Goal: Information Seeking & Learning: Learn about a topic

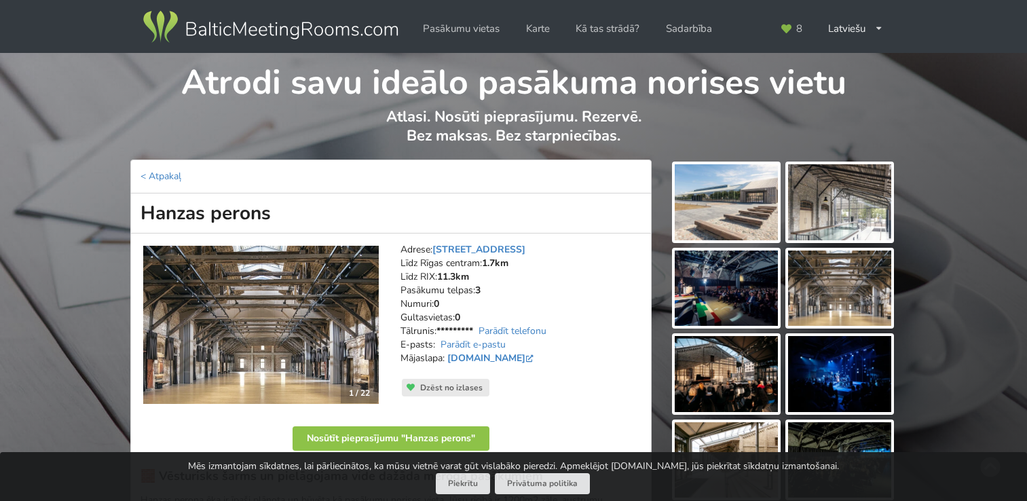
scroll to position [136, 0]
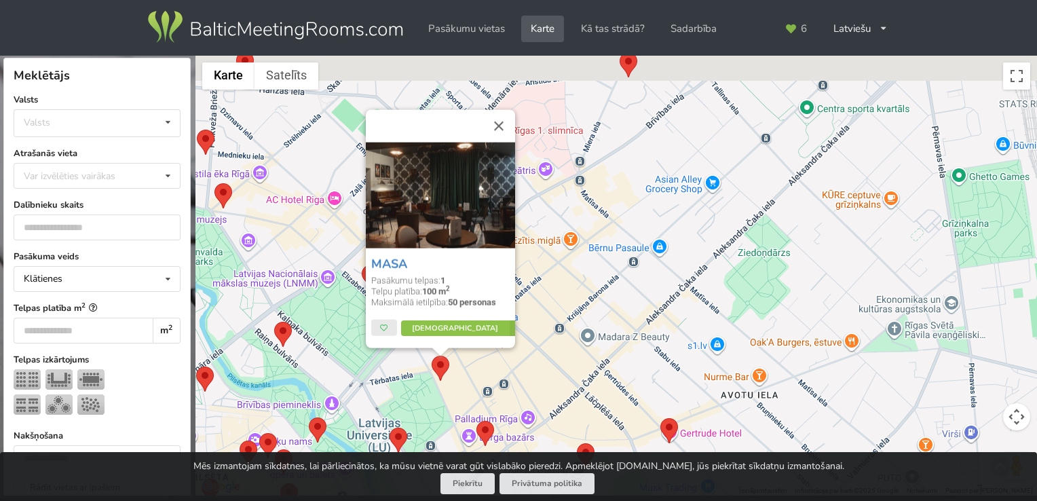
drag, startPoint x: 711, startPoint y: 225, endPoint x: 584, endPoint y: 373, distance: 194.9
click at [584, 373] on div "MASA Pasākumu telpas: 1 Telpu platība: 100 m 2 Maksimālā ietilpība: 50 personas…" at bounding box center [615, 276] width 841 height 440
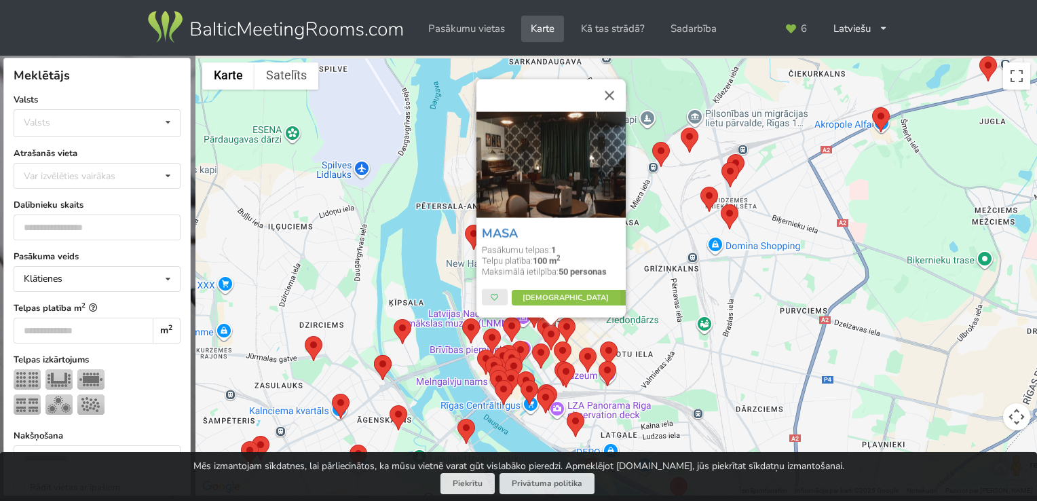
drag, startPoint x: 739, startPoint y: 273, endPoint x: 667, endPoint y: 322, distance: 87.0
click at [667, 322] on div "MASA Pasākumu telpas: 1 Telpu platība: 100 m 2 Maksimālā ietilpība: 50 personas…" at bounding box center [615, 276] width 841 height 440
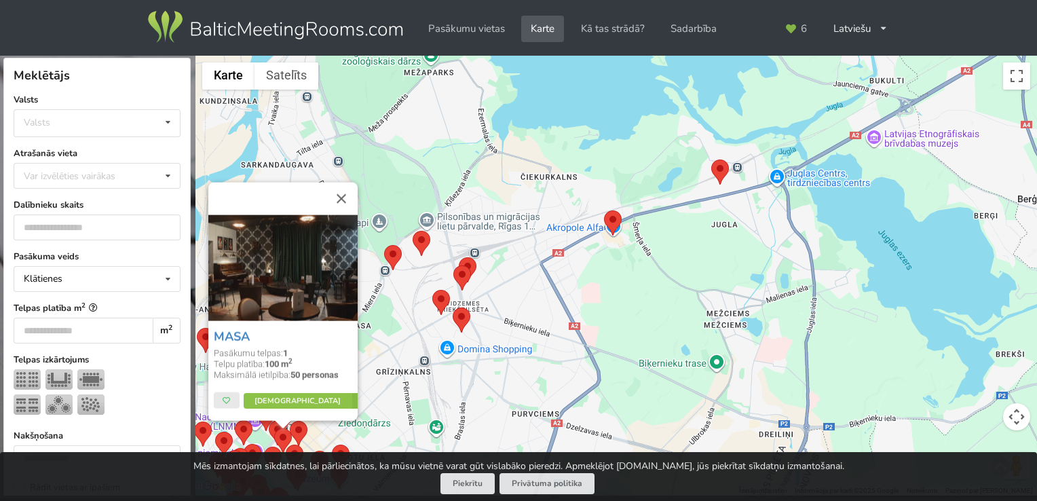
drag, startPoint x: 818, startPoint y: 278, endPoint x: 632, endPoint y: 314, distance: 188.7
click at [632, 314] on div "MASA Pasākumu telpas: 1 Telpu platība: 100 m 2 Maksimālā ietilpība: 50 personas…" at bounding box center [615, 276] width 841 height 440
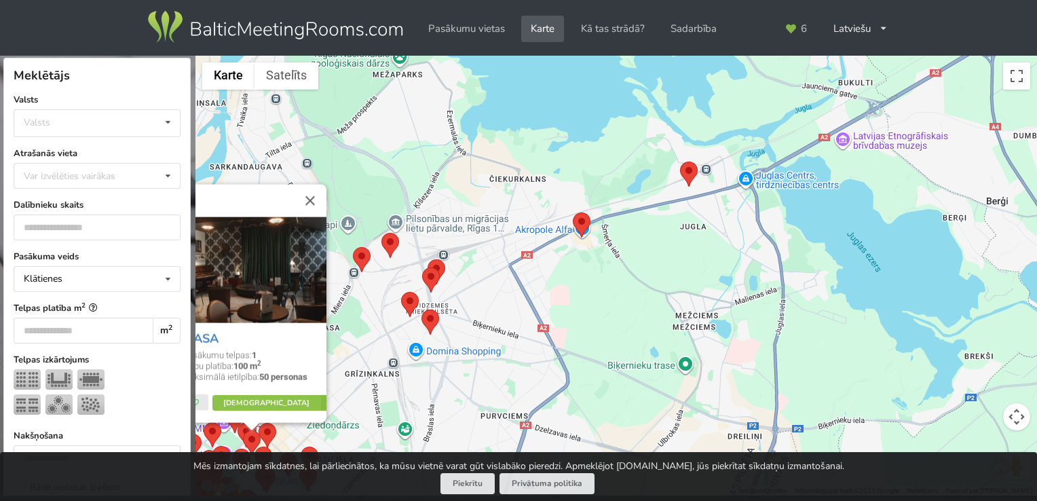
click at [688, 169] on img at bounding box center [689, 174] width 18 height 25
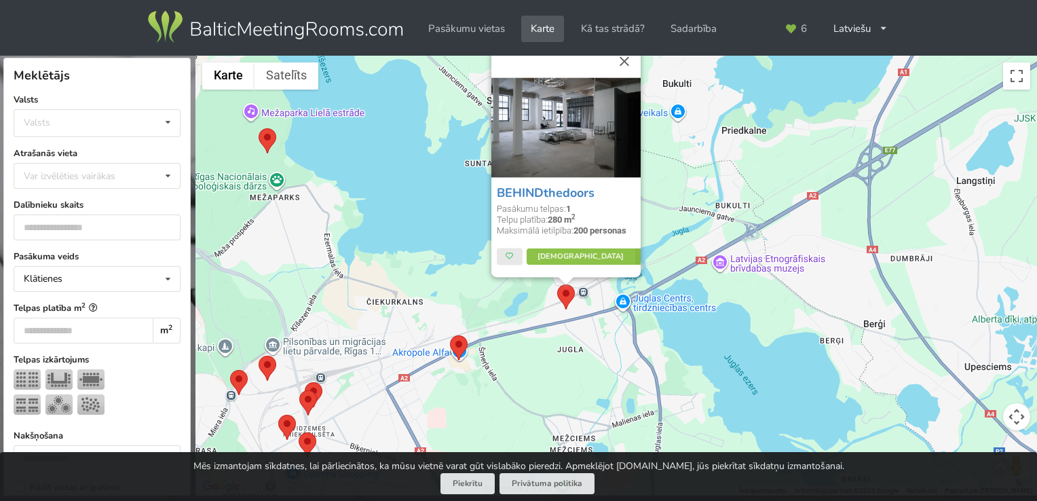
drag, startPoint x: 831, startPoint y: 335, endPoint x: 705, endPoint y: 283, distance: 136.6
click at [705, 283] on div "BEHINDthedoors Pasākumu telpas: 1 Telpu platība: 280 m 2 Maksimālā ietilpība: 2…" at bounding box center [615, 276] width 841 height 440
click at [590, 257] on link "Vairāk" at bounding box center [591, 256] width 128 height 16
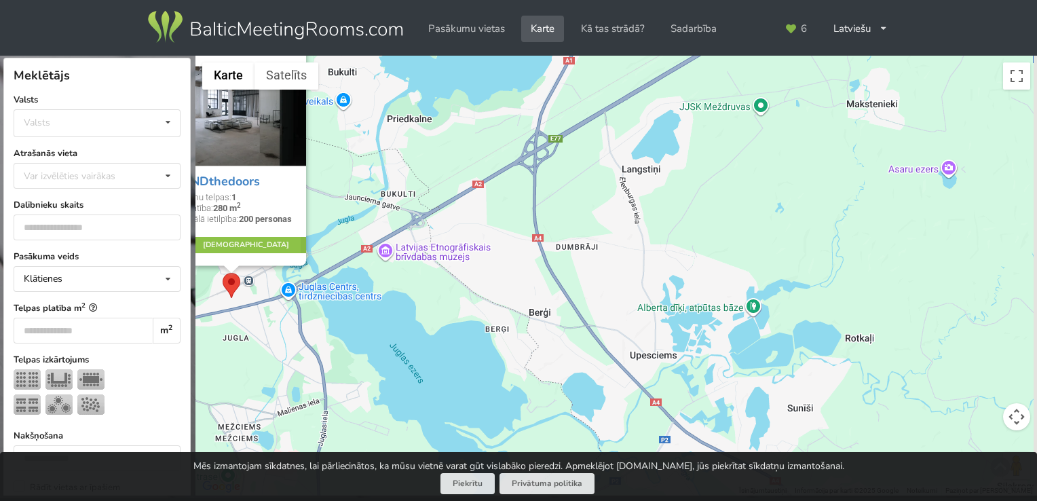
drag, startPoint x: 869, startPoint y: 238, endPoint x: 531, endPoint y: 227, distance: 338.1
click at [531, 227] on div "BEHINDthedoors Pasākumu telpas: 1 Telpu platība: 280 m 2 Maksimālā ietilpība: 2…" at bounding box center [615, 276] width 841 height 440
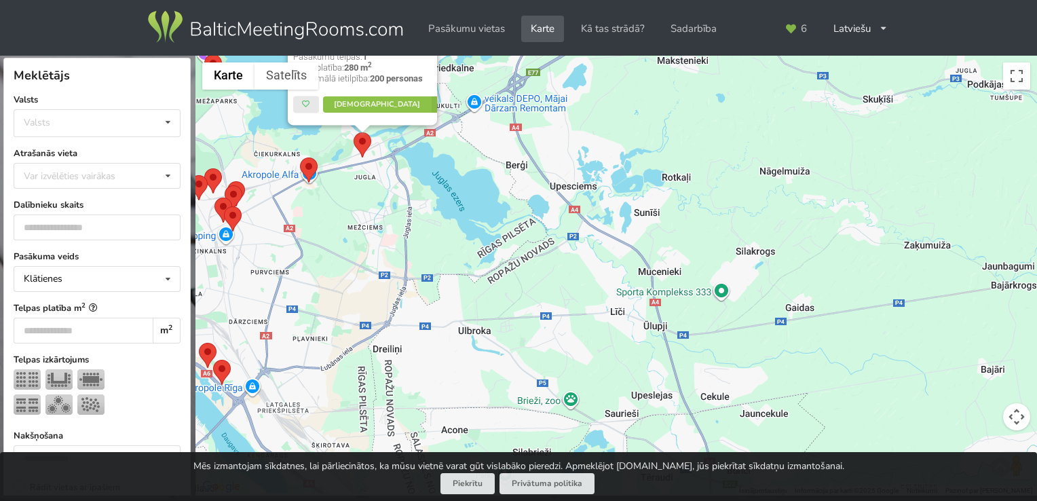
drag, startPoint x: 737, startPoint y: 288, endPoint x: 678, endPoint y: 164, distance: 137.5
click at [678, 164] on div "BEHINDthedoors Pasākumu telpas: 1 Telpu platība: 280 m 2 Maksimālā ietilpība: 2…" at bounding box center [615, 276] width 841 height 440
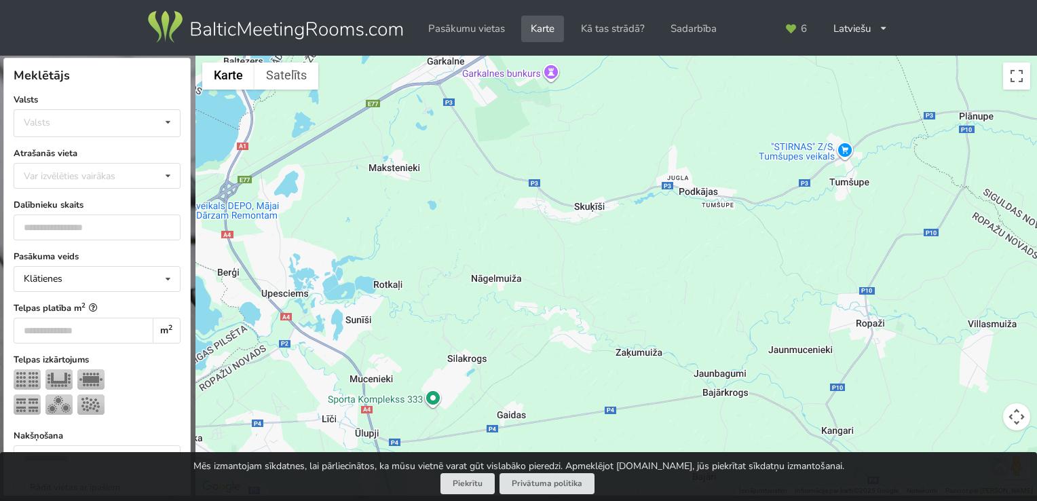
drag, startPoint x: 816, startPoint y: 191, endPoint x: 527, endPoint y: 303, distance: 310.0
click at [527, 303] on div "BEHINDthedoors Pasākumu telpas: 1 Telpu platība: 280 m 2 Maksimālā ietilpība: 2…" at bounding box center [615, 276] width 841 height 440
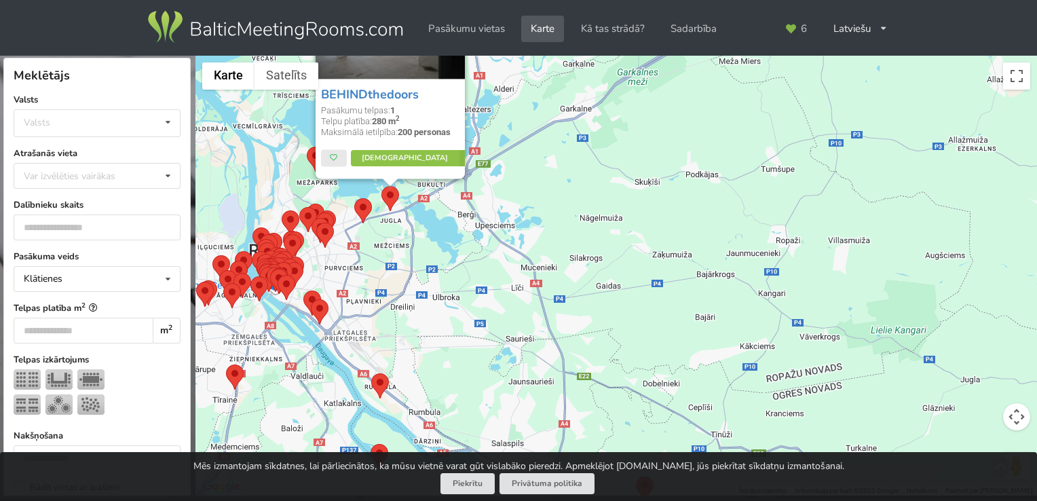
drag, startPoint x: 521, startPoint y: 300, endPoint x: 645, endPoint y: 202, distance: 157.5
click at [645, 202] on div "BEHINDthedoors Pasākumu telpas: 1 Telpu platība: 280 m 2 Maksimālā ietilpība: 2…" at bounding box center [615, 276] width 841 height 440
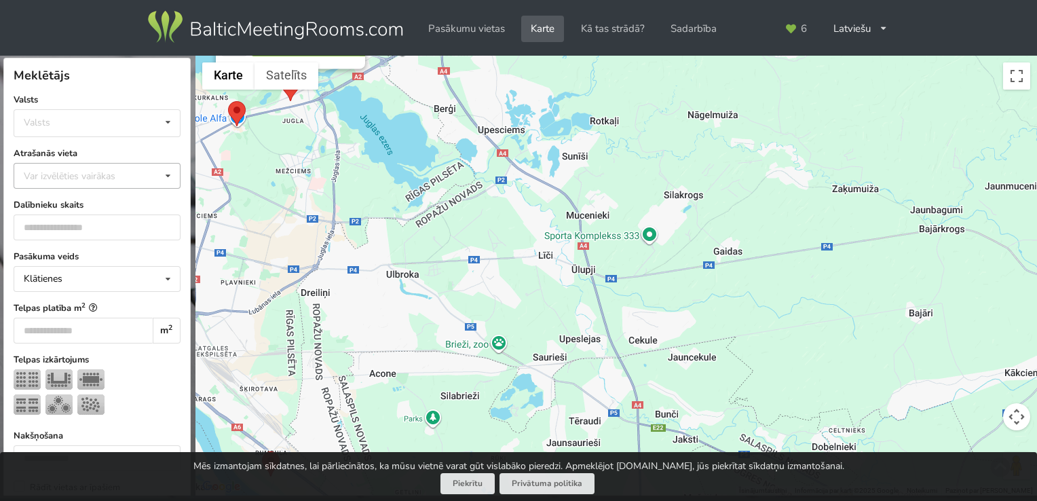
click at [92, 175] on div "Var izvēlēties vairākas" at bounding box center [83, 176] width 126 height 16
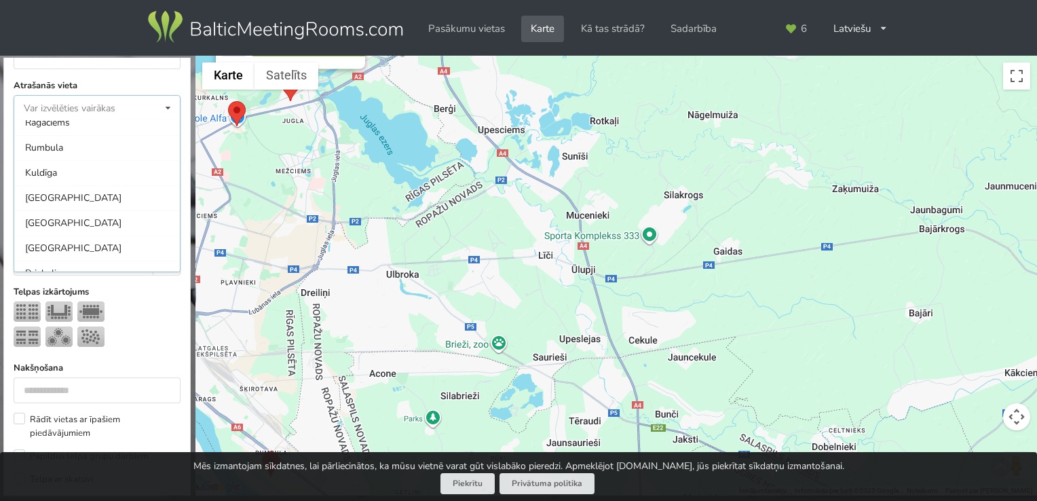
scroll to position [821, 0]
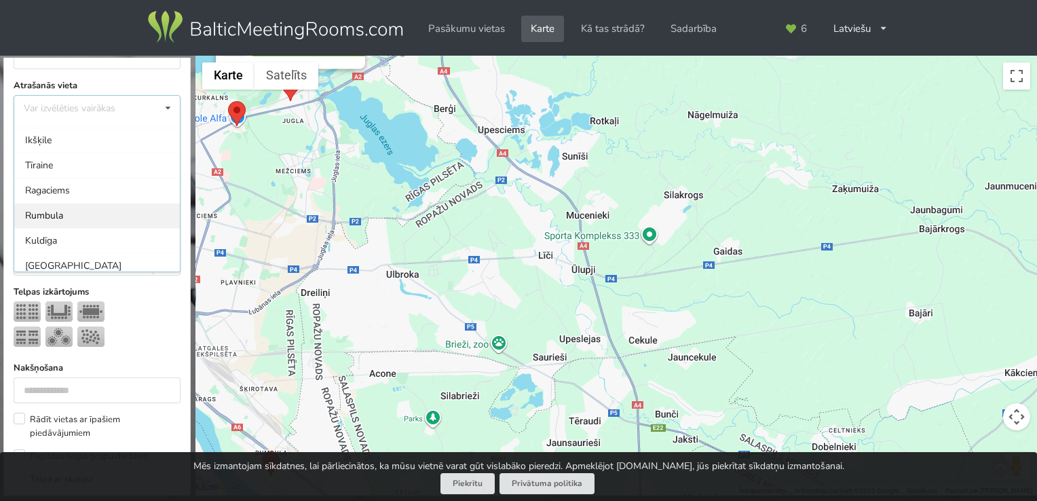
click at [99, 208] on div "Rumbula" at bounding box center [97, 215] width 166 height 25
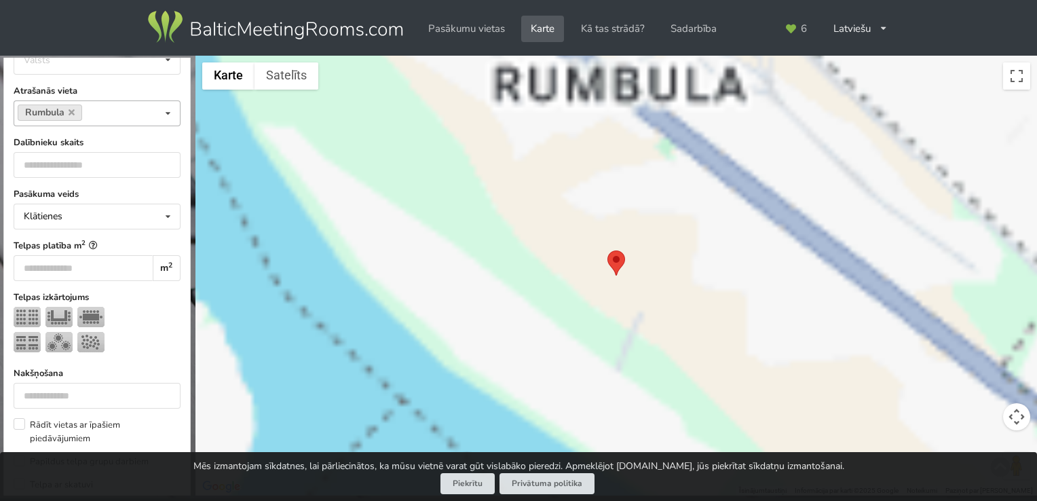
scroll to position [73, 0]
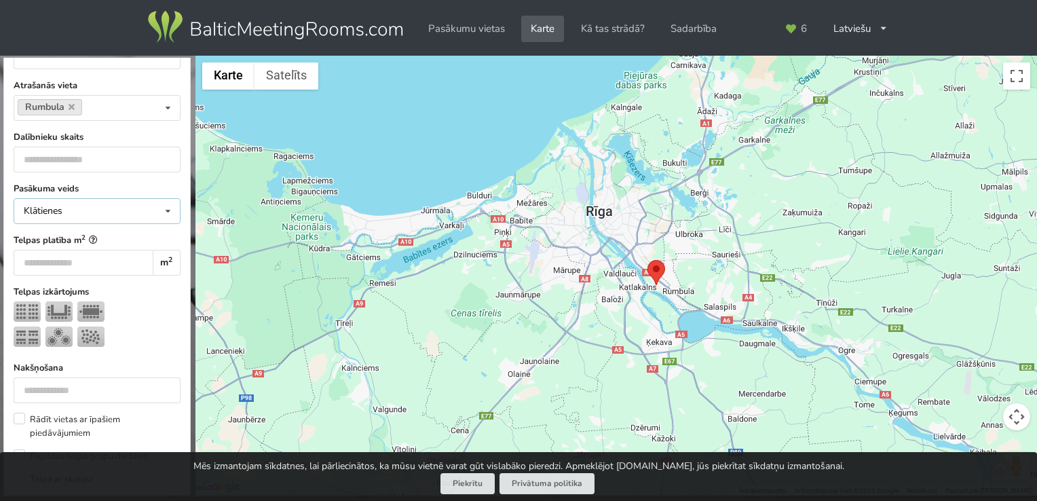
click at [86, 209] on div "Klātienes Klātienes Tiešsaistes Klātienes ar tiešraidi" at bounding box center [97, 211] width 167 height 26
click at [98, 206] on div "Klātienes Klātienes Tiešsaistes Klātienes ar tiešraidi" at bounding box center [97, 211] width 167 height 26
click at [73, 105] on icon at bounding box center [72, 106] width 6 height 9
click at [74, 105] on div "Var izvēlēties vairākas" at bounding box center [83, 108] width 126 height 16
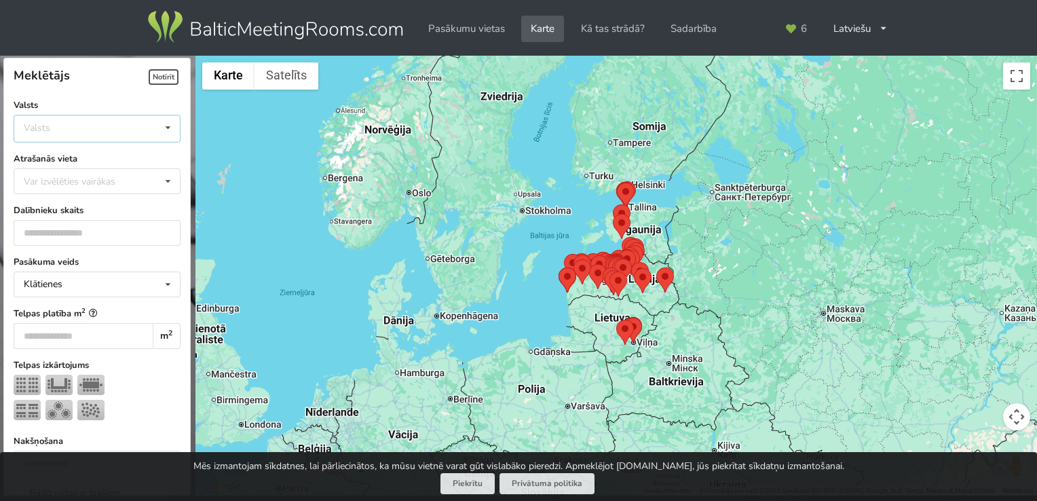
click at [90, 126] on div "Valsts Igaunija Latvija Lietuva" at bounding box center [97, 129] width 167 height 28
click at [105, 183] on div "Latvija" at bounding box center [97, 179] width 166 height 25
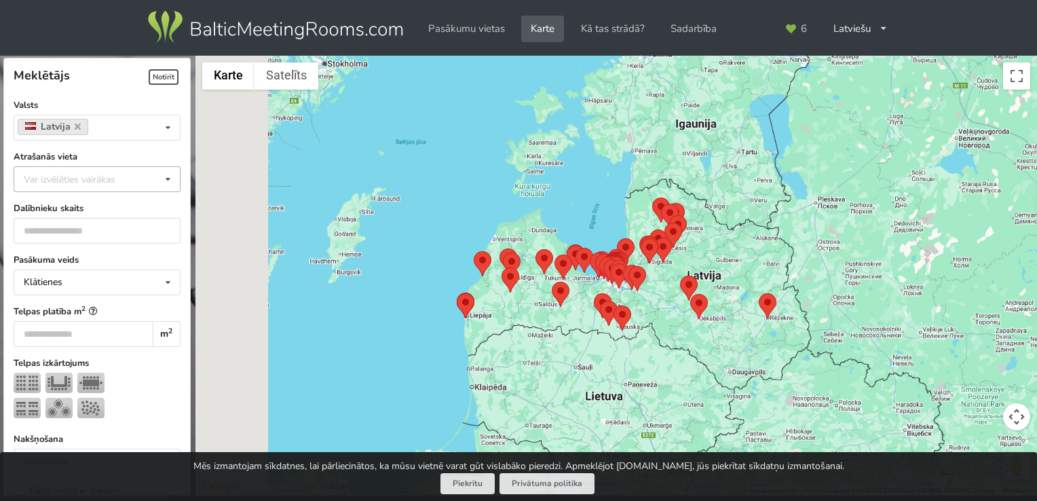
click at [104, 178] on div "Var izvēlēties vairākas" at bounding box center [83, 179] width 126 height 16
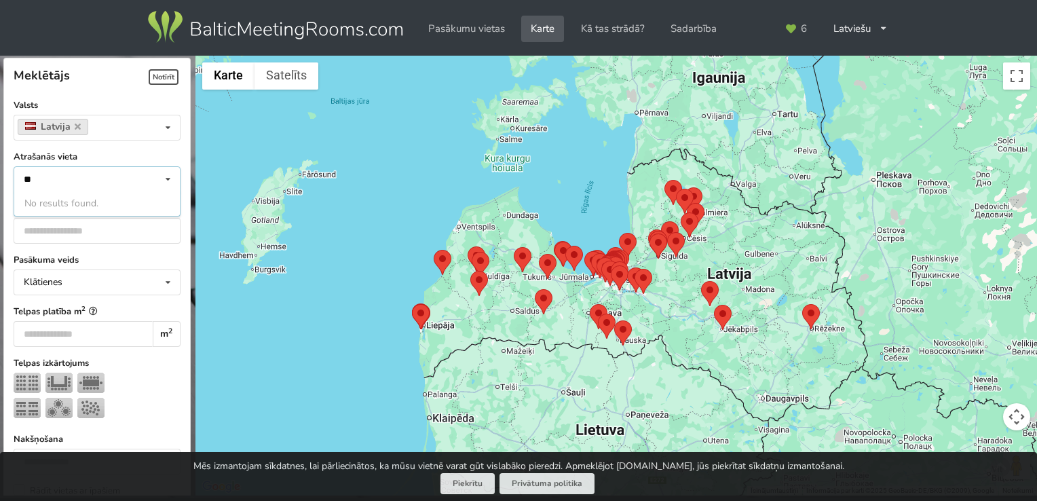
type input "*"
type input "***"
click at [104, 208] on div "Babītes pagasts" at bounding box center [97, 203] width 166 height 25
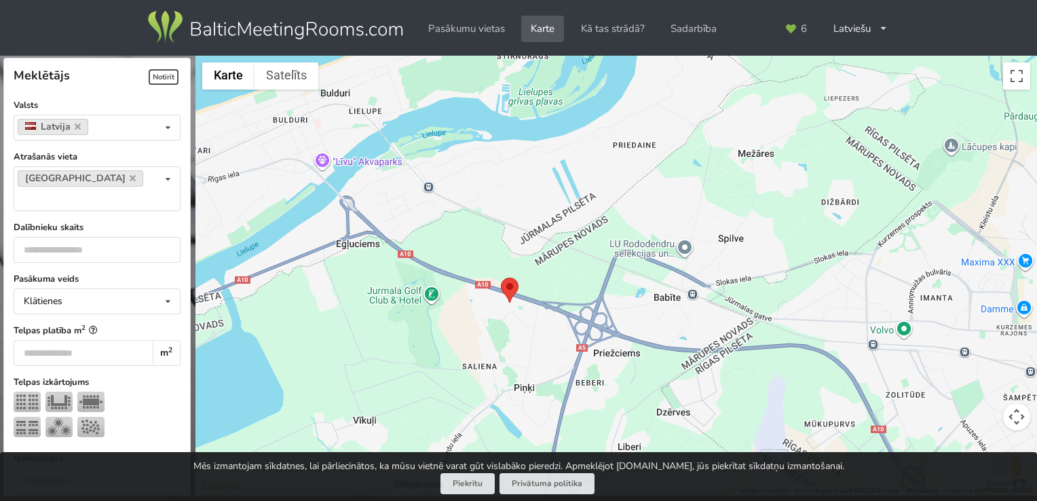
click at [510, 289] on img at bounding box center [510, 290] width 18 height 25
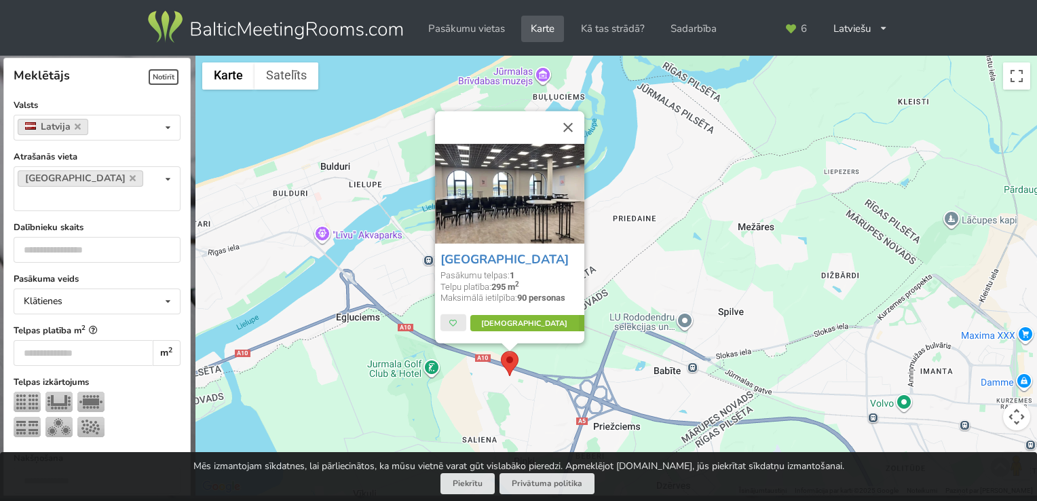
click at [521, 319] on link "Vairāk" at bounding box center [534, 323] width 128 height 16
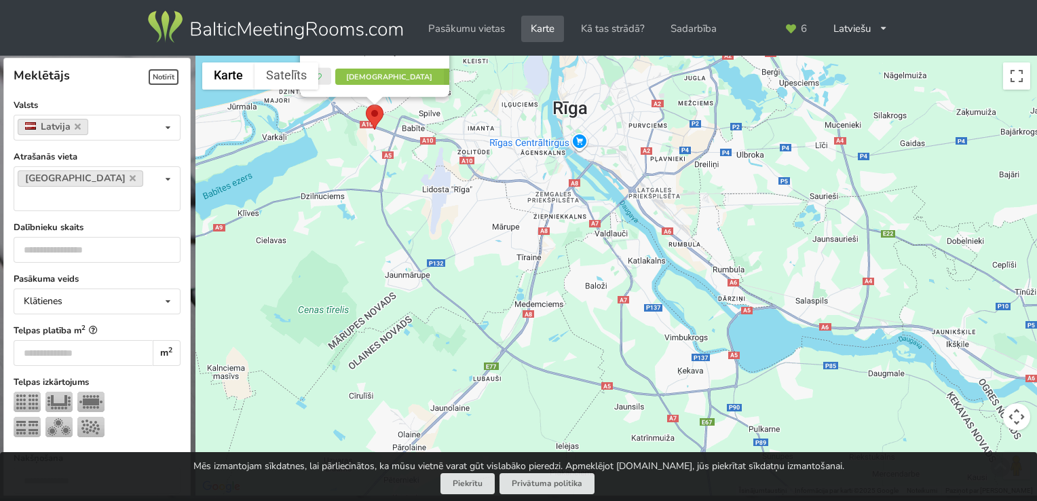
drag, startPoint x: 589, startPoint y: 226, endPoint x: 575, endPoint y: 139, distance: 87.9
click at [558, 118] on div "Via Jurmala Outlet Village Pasākumu telpas: 1 Telpu platība: 295 m 2 Maksimālā …" at bounding box center [615, 276] width 841 height 440
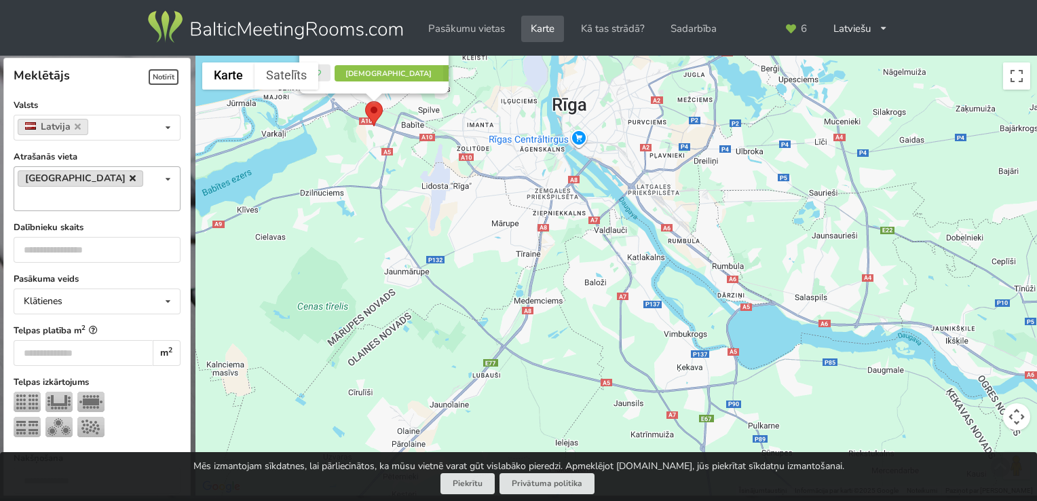
click at [130, 181] on icon at bounding box center [133, 178] width 6 height 9
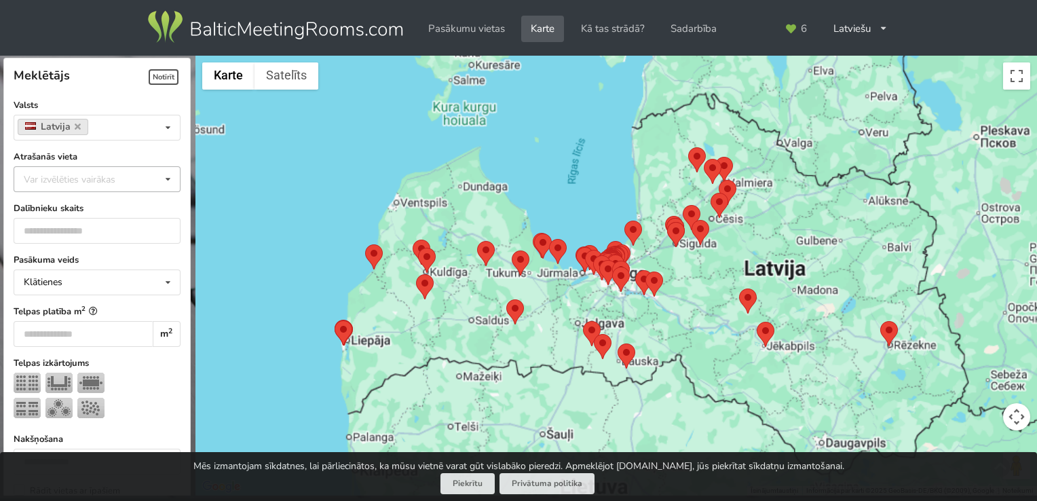
click at [100, 178] on div "Var izvēlēties vairākas" at bounding box center [83, 179] width 126 height 16
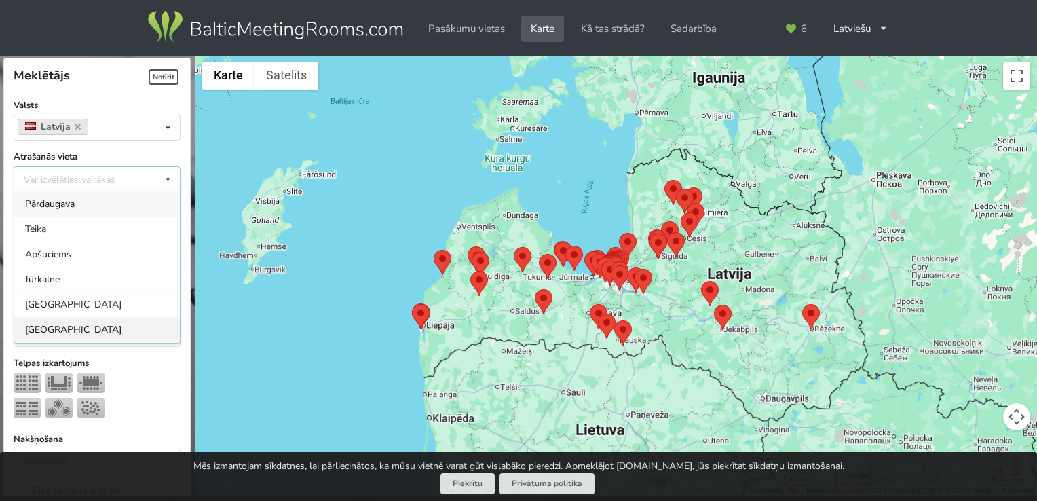
click at [62, 326] on div "Rīga" at bounding box center [97, 329] width 166 height 25
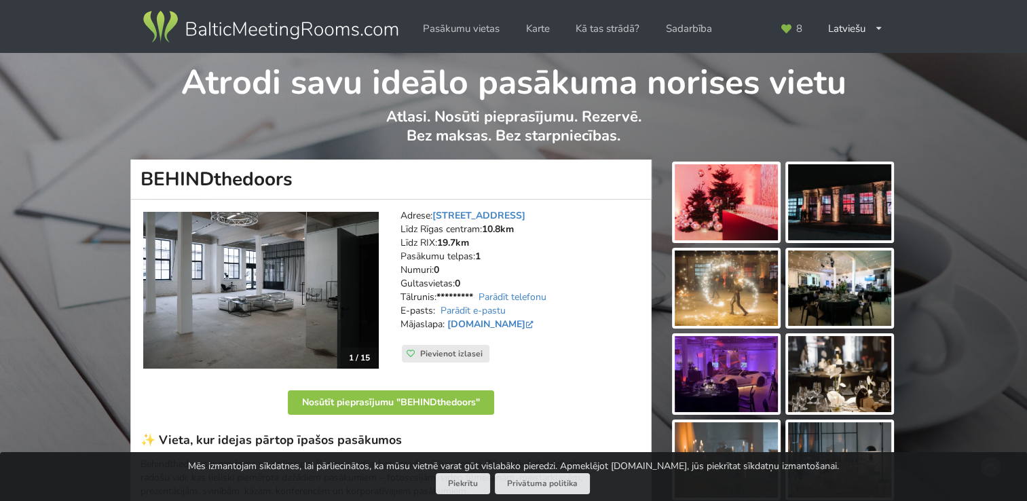
click at [742, 211] on img at bounding box center [726, 202] width 103 height 76
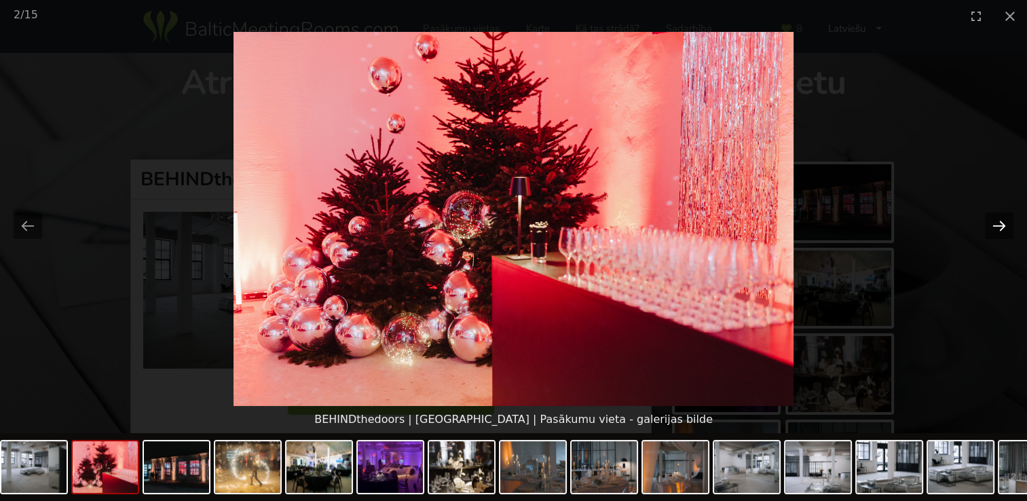
click at [991, 223] on button "Next slide" at bounding box center [999, 225] width 29 height 26
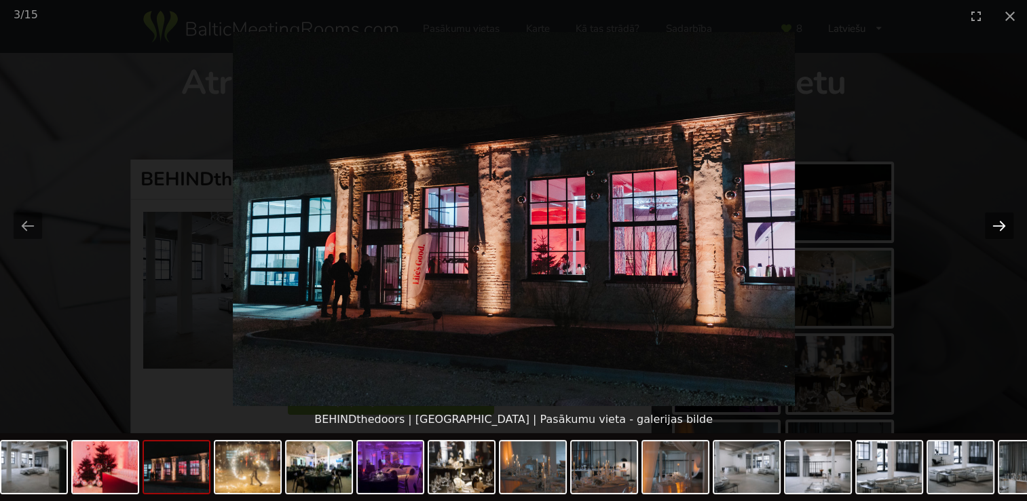
click at [991, 223] on button "Next slide" at bounding box center [999, 225] width 29 height 26
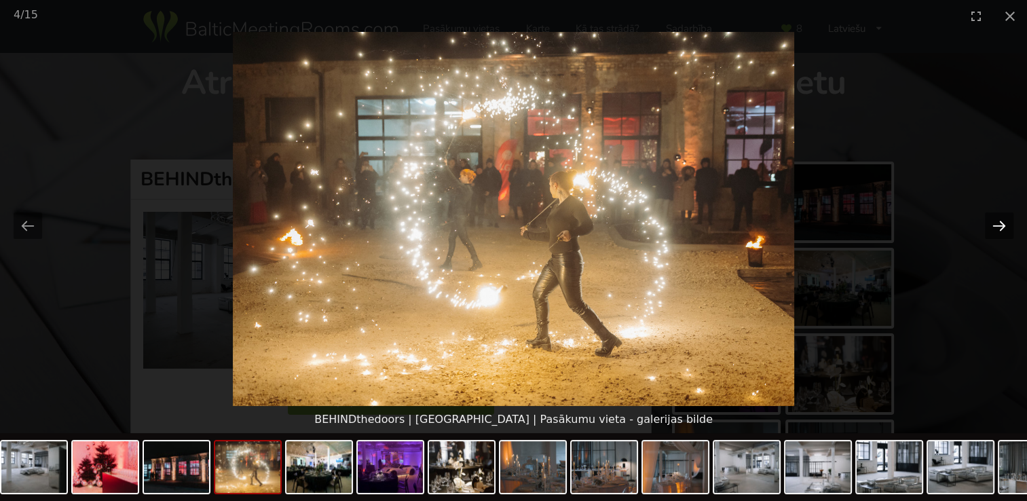
click at [993, 222] on button "Next slide" at bounding box center [999, 225] width 29 height 26
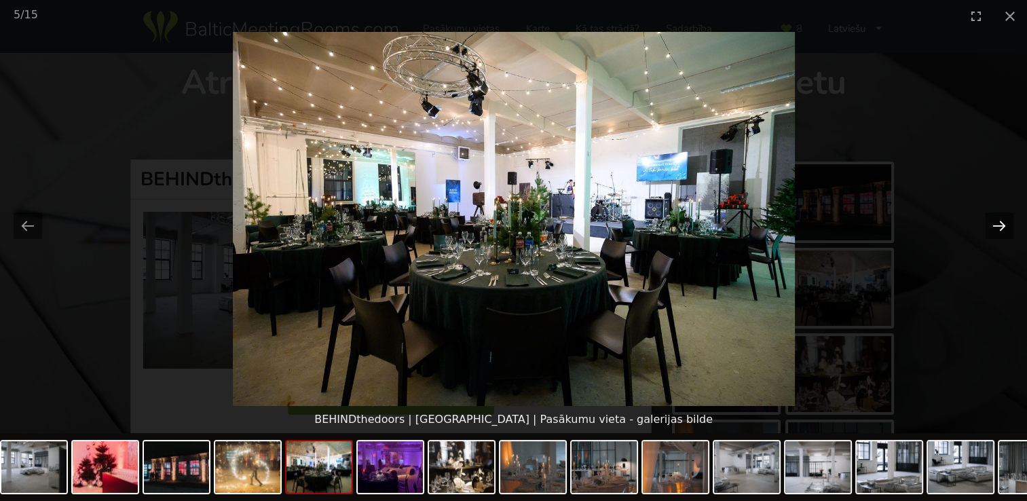
click at [993, 222] on button "Next slide" at bounding box center [999, 225] width 29 height 26
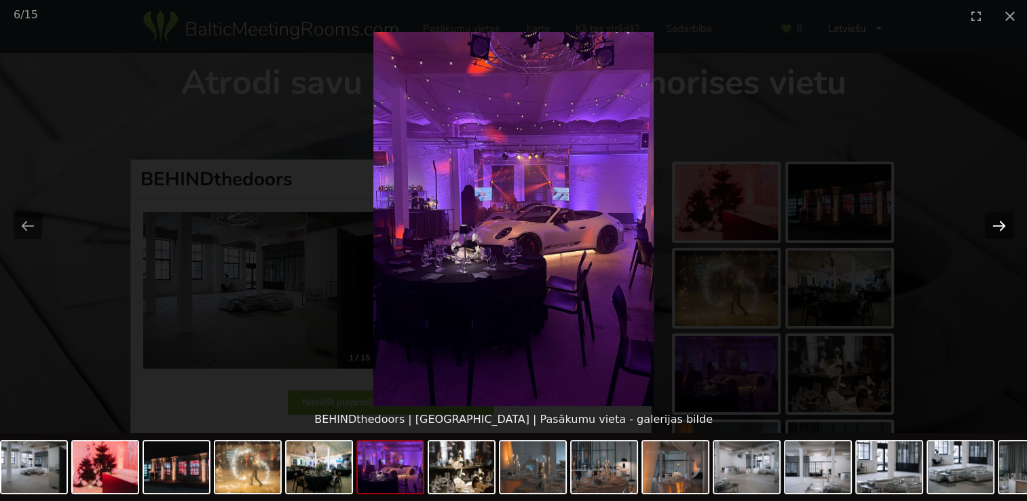
click at [993, 222] on button "Next slide" at bounding box center [999, 225] width 29 height 26
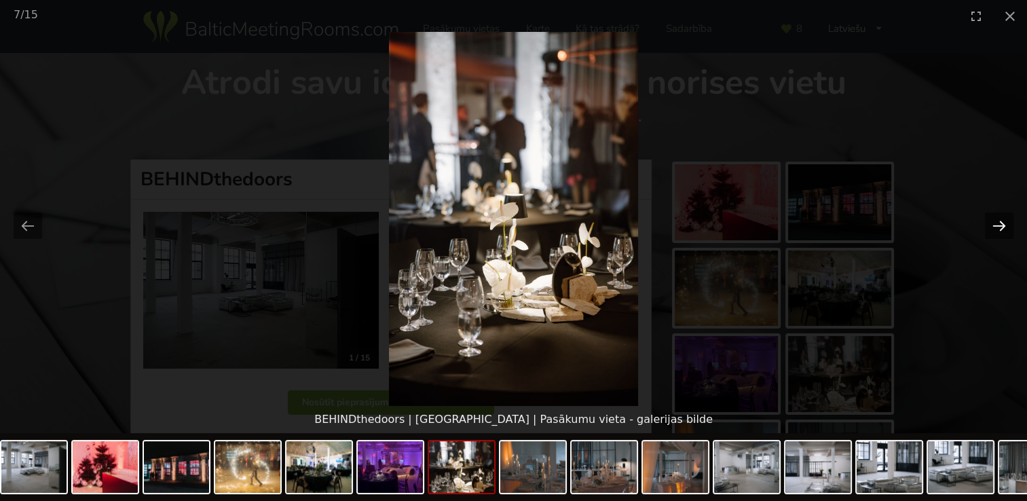
click at [993, 222] on button "Next slide" at bounding box center [999, 225] width 29 height 26
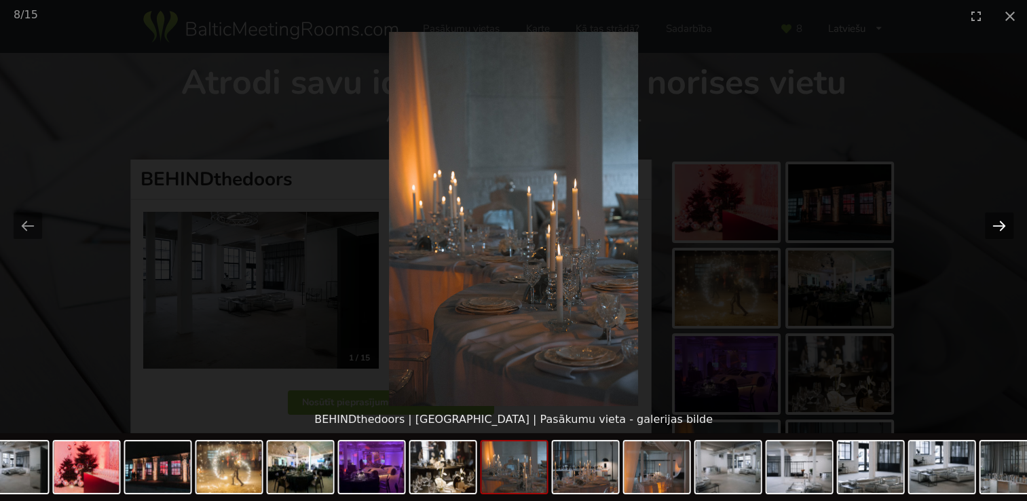
click at [993, 222] on button "Next slide" at bounding box center [999, 225] width 29 height 26
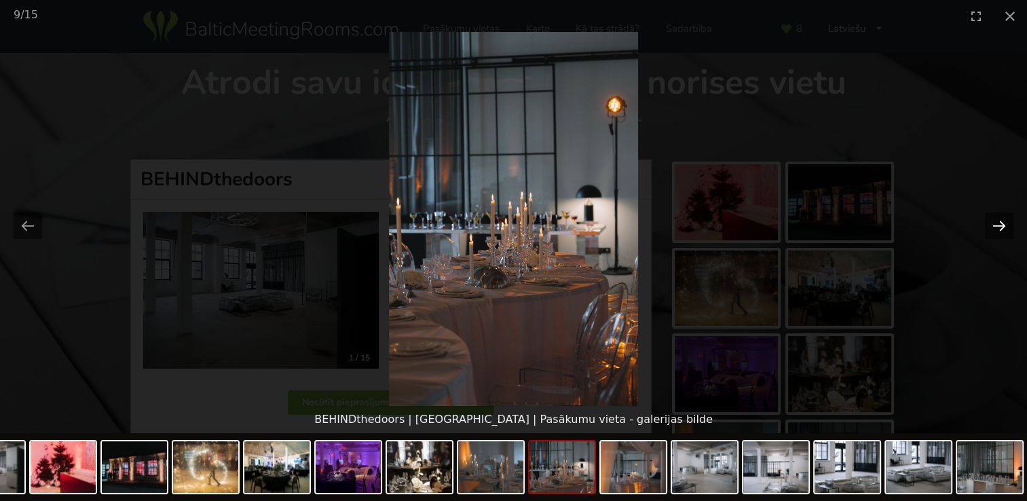
click at [993, 222] on button "Next slide" at bounding box center [999, 225] width 29 height 26
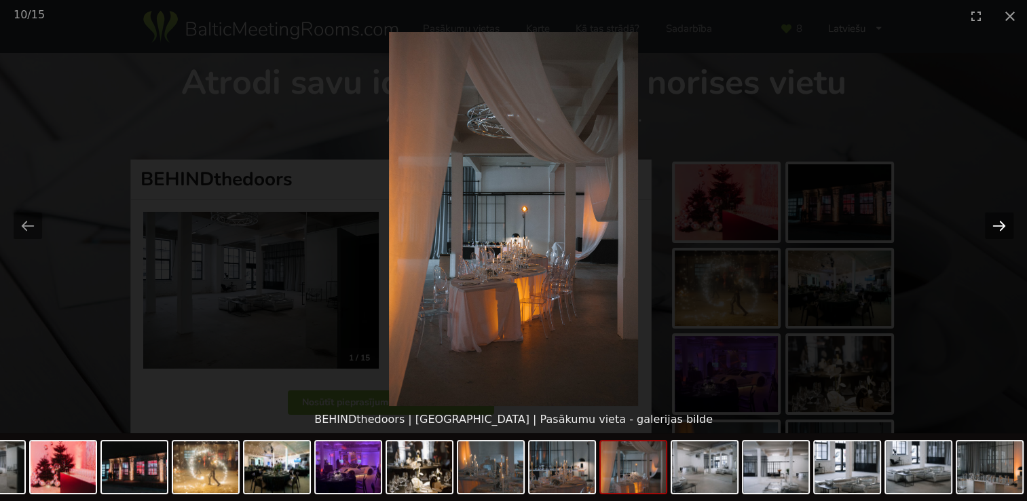
click at [993, 222] on button "Next slide" at bounding box center [999, 225] width 29 height 26
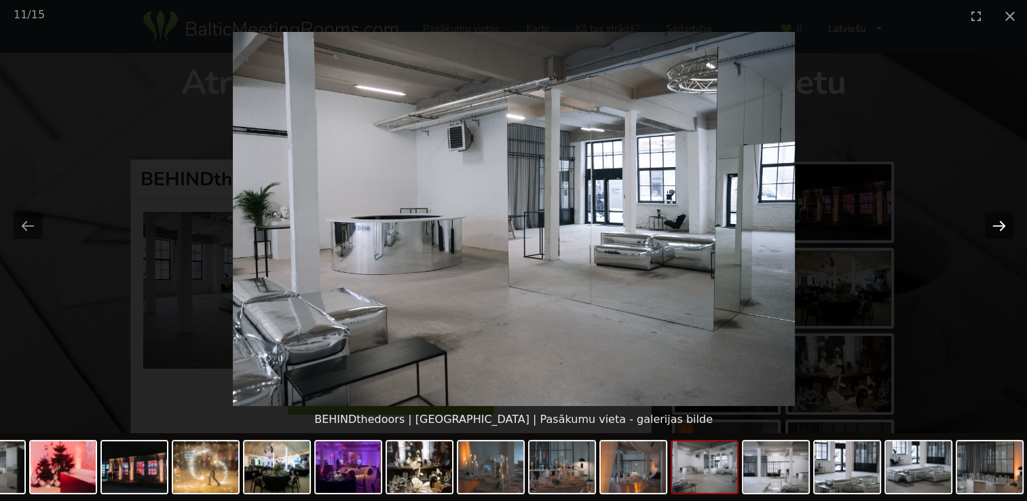
click at [993, 222] on button "Next slide" at bounding box center [999, 225] width 29 height 26
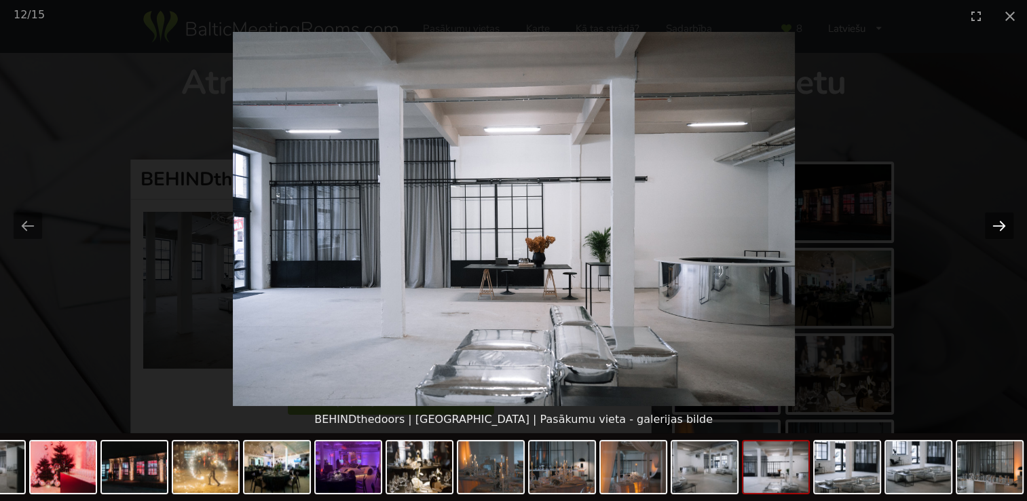
click at [993, 222] on button "Next slide" at bounding box center [999, 225] width 29 height 26
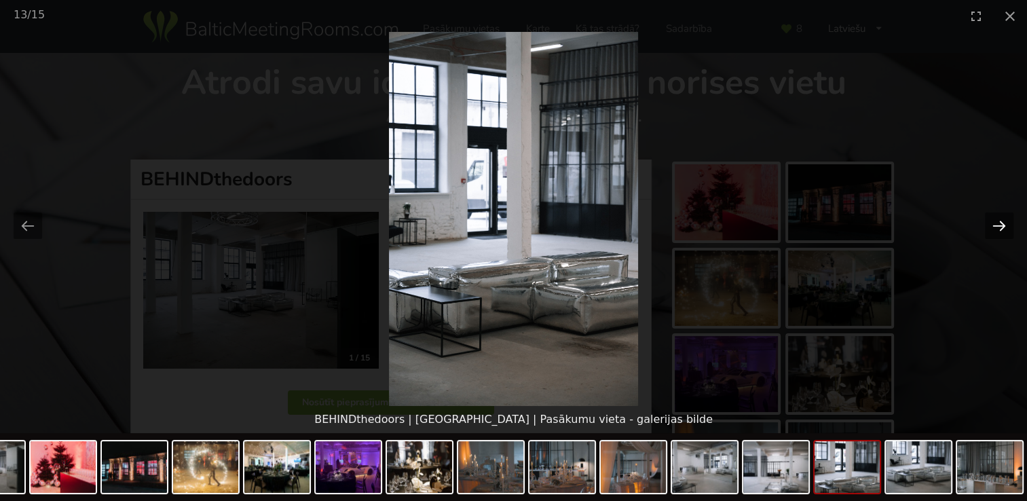
click at [993, 222] on button "Next slide" at bounding box center [999, 225] width 29 height 26
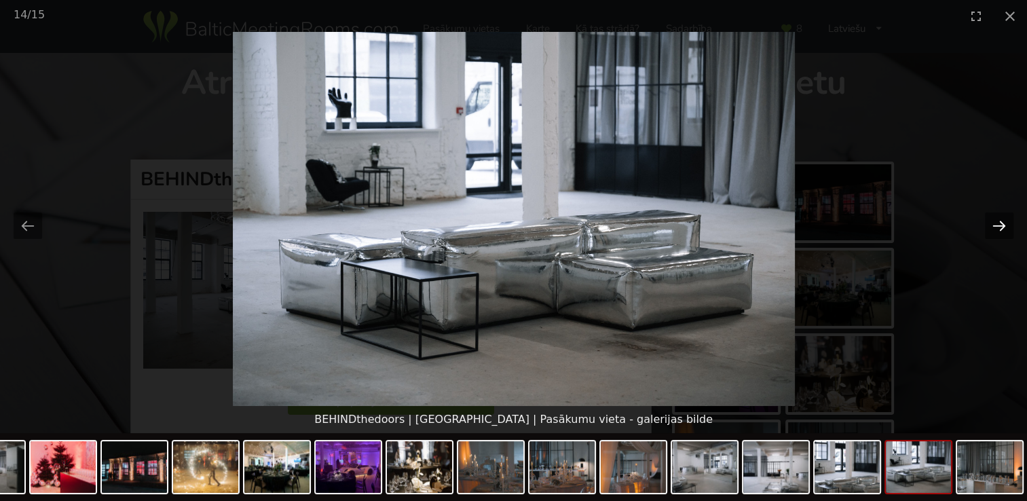
click at [993, 222] on button "Next slide" at bounding box center [999, 225] width 29 height 26
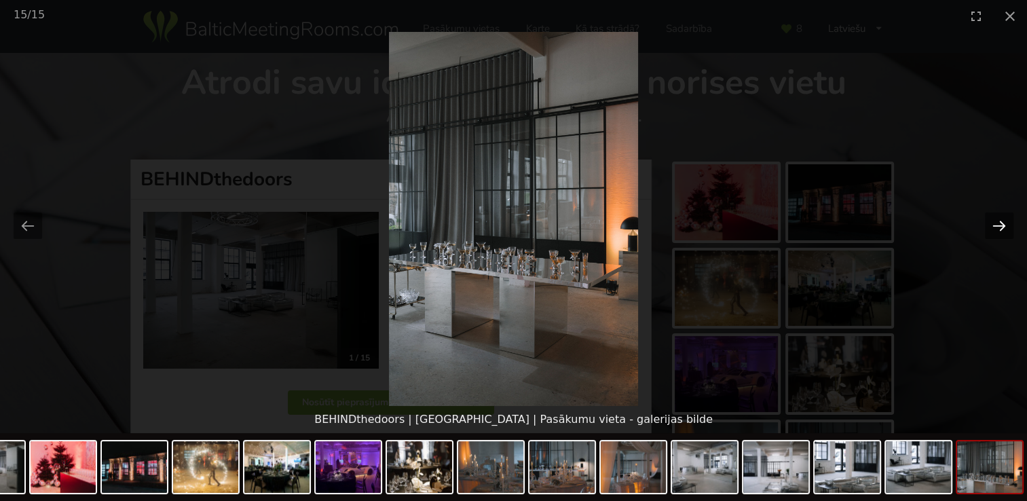
click at [993, 222] on button "Next slide" at bounding box center [999, 225] width 29 height 26
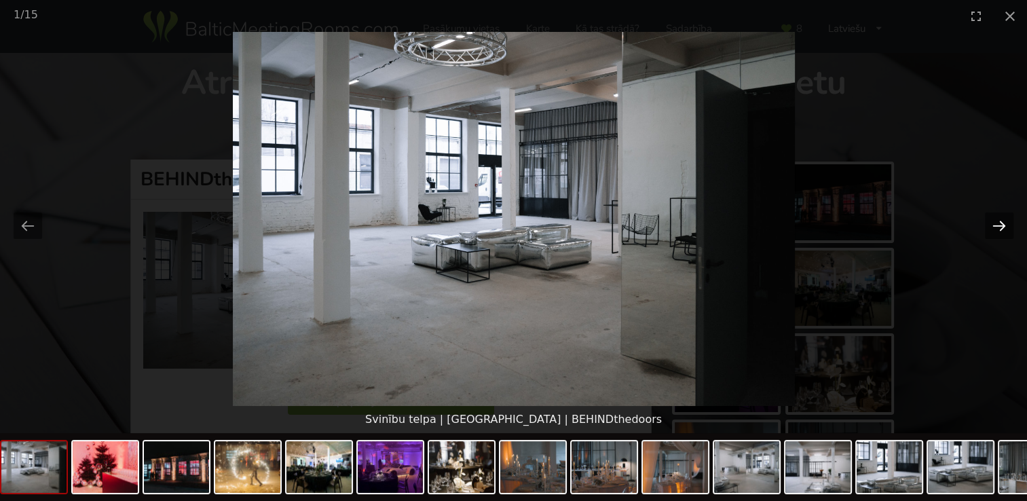
click at [993, 222] on button "Next slide" at bounding box center [999, 225] width 29 height 26
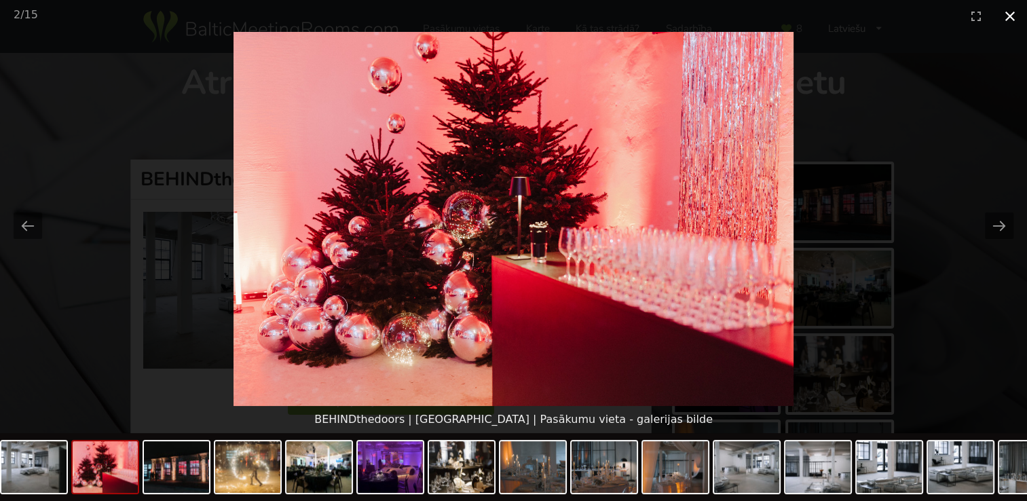
click at [1007, 12] on button "Close gallery" at bounding box center [1010, 16] width 34 height 32
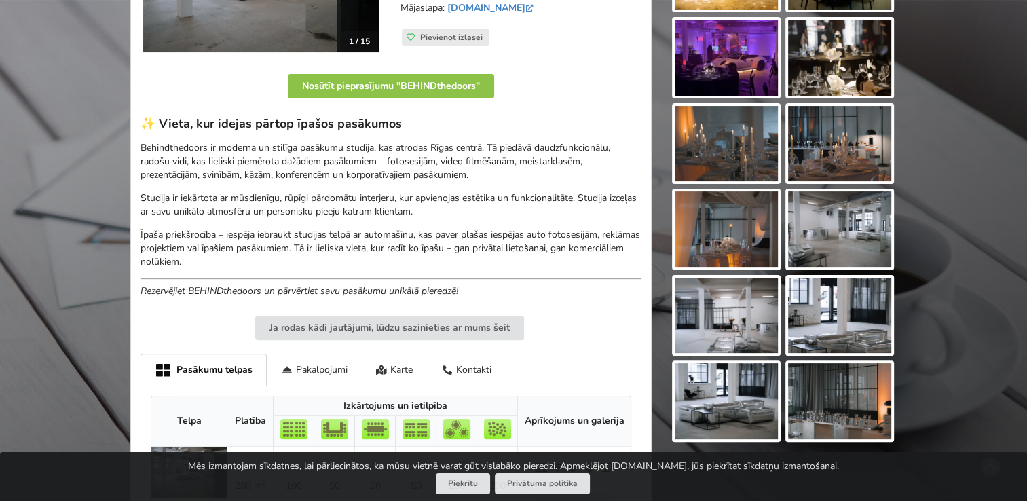
scroll to position [204, 0]
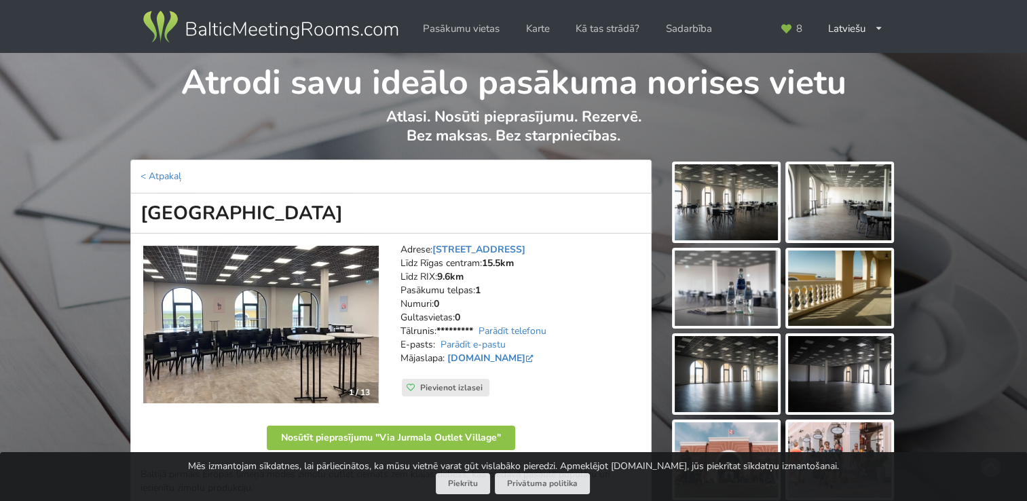
click at [700, 216] on img at bounding box center [726, 202] width 103 height 76
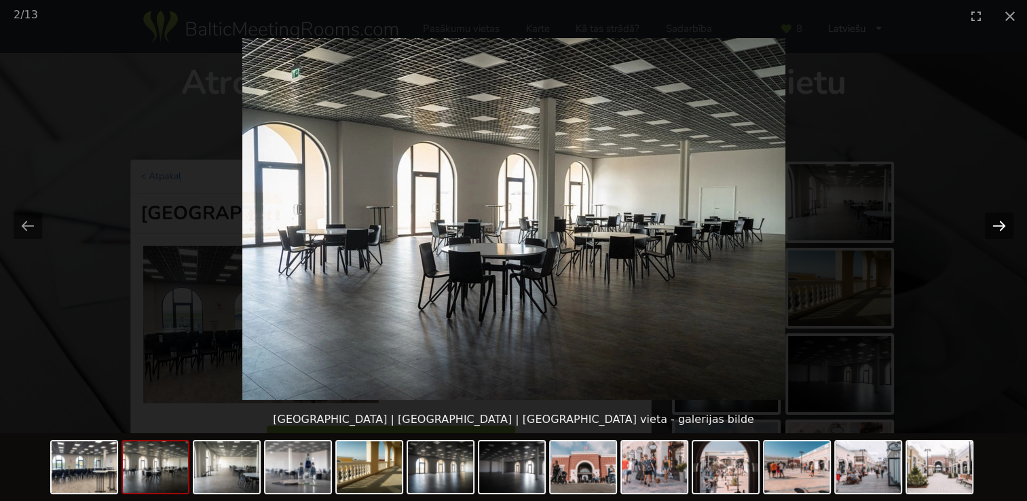
click at [1002, 224] on button "Next slide" at bounding box center [999, 225] width 29 height 26
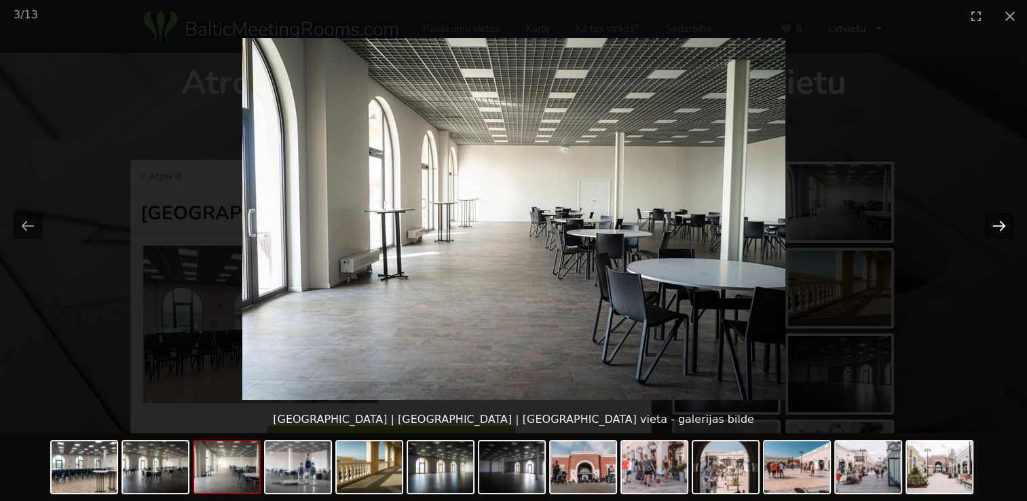
click at [1002, 227] on button "Next slide" at bounding box center [999, 225] width 29 height 26
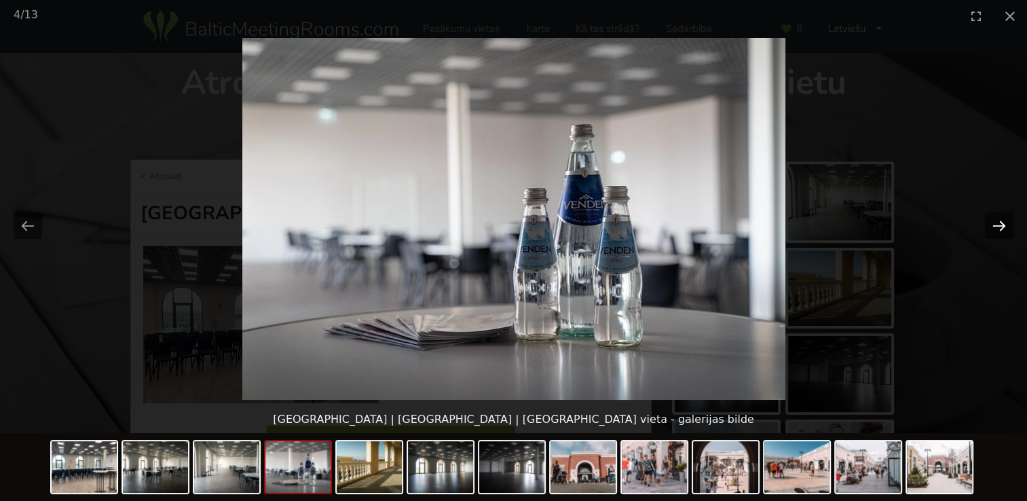
click at [1003, 227] on button "Next slide" at bounding box center [999, 225] width 29 height 26
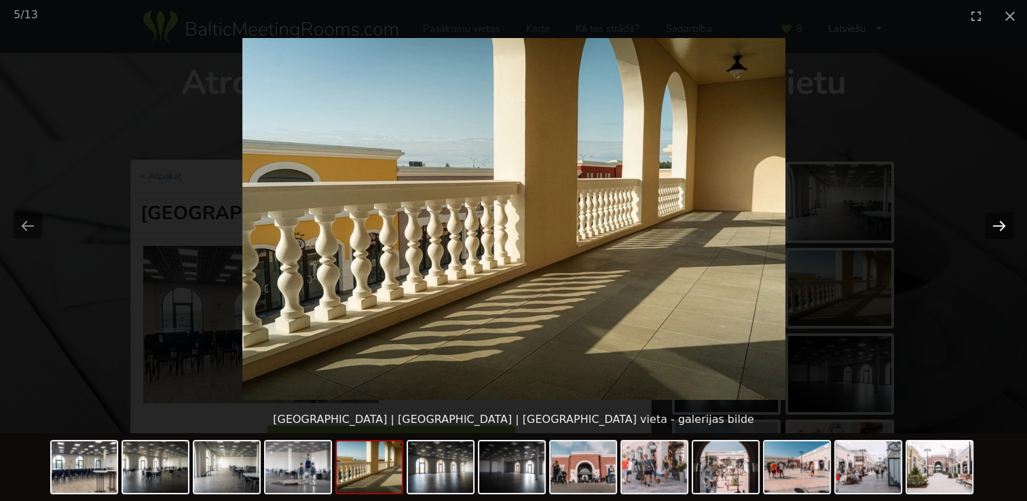
click at [1003, 227] on button "Next slide" at bounding box center [999, 225] width 29 height 26
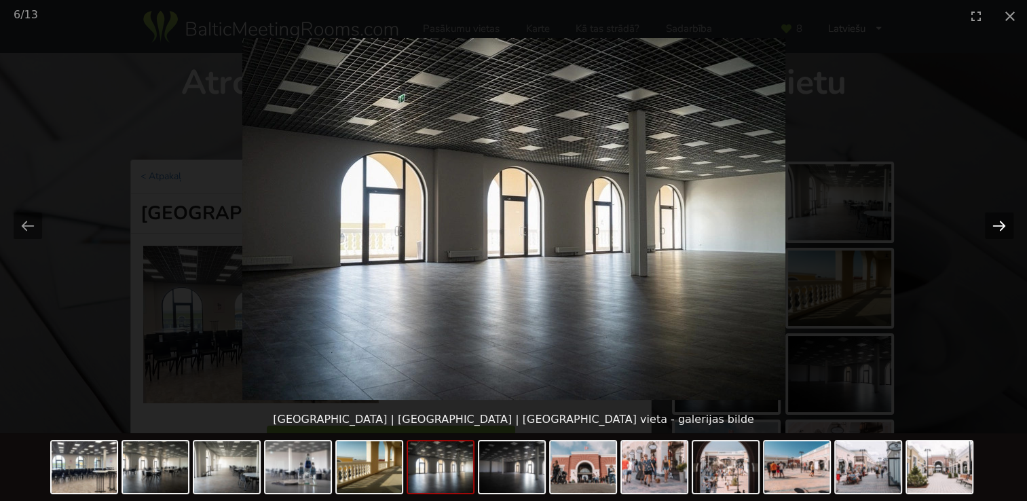
click at [1003, 227] on button "Next slide" at bounding box center [999, 225] width 29 height 26
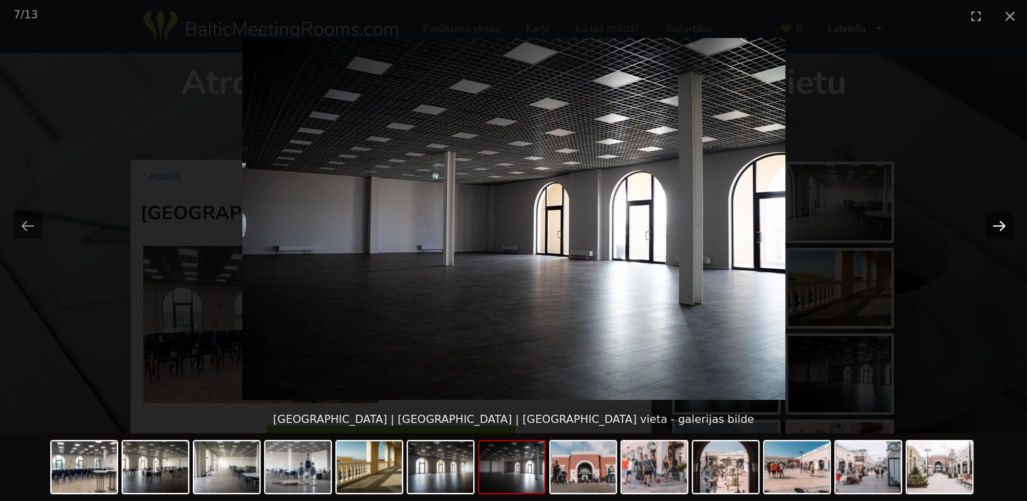
click at [1003, 227] on button "Next slide" at bounding box center [999, 225] width 29 height 26
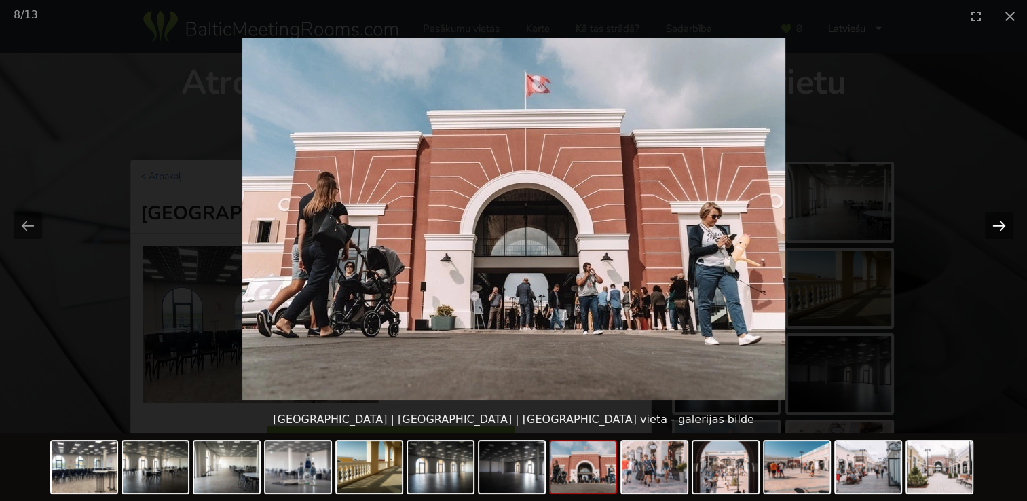
click at [1003, 227] on button "Next slide" at bounding box center [999, 225] width 29 height 26
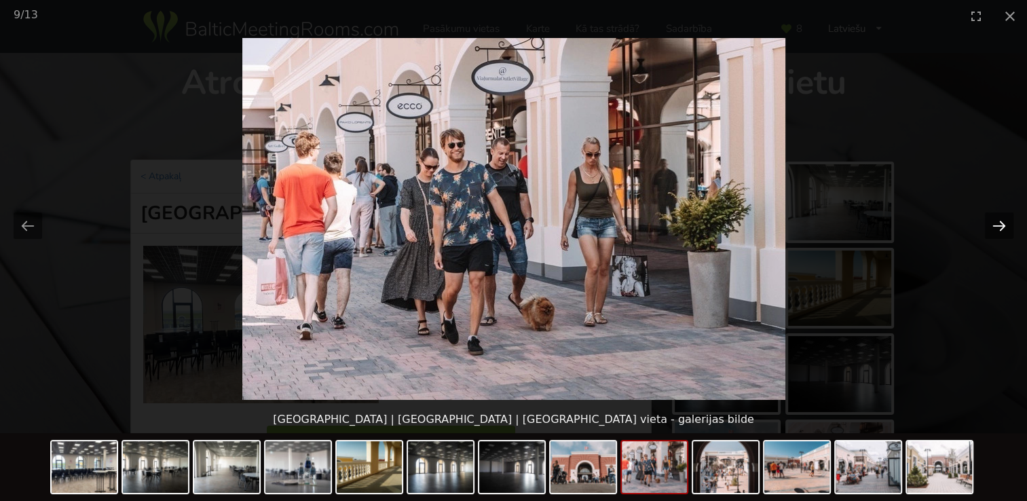
click at [1003, 225] on button "Next slide" at bounding box center [999, 225] width 29 height 26
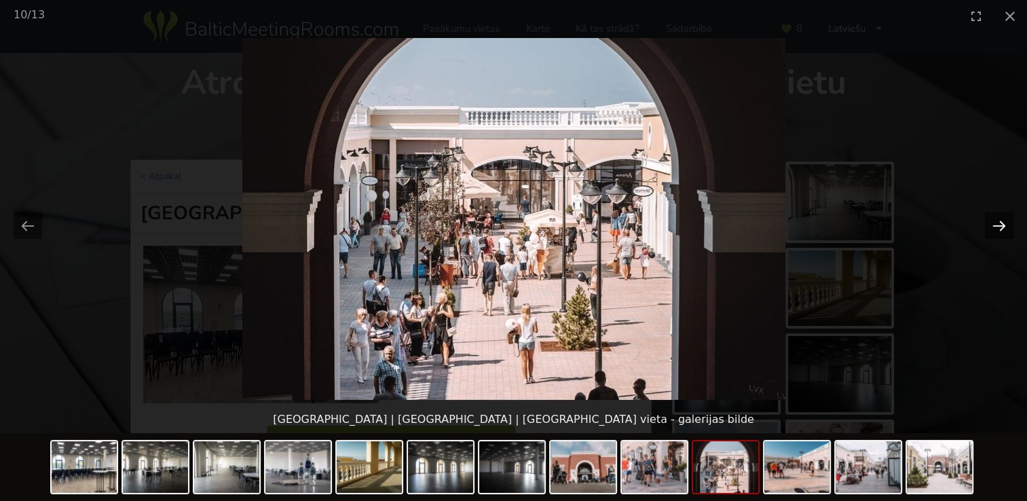
click at [1003, 225] on button "Next slide" at bounding box center [999, 225] width 29 height 26
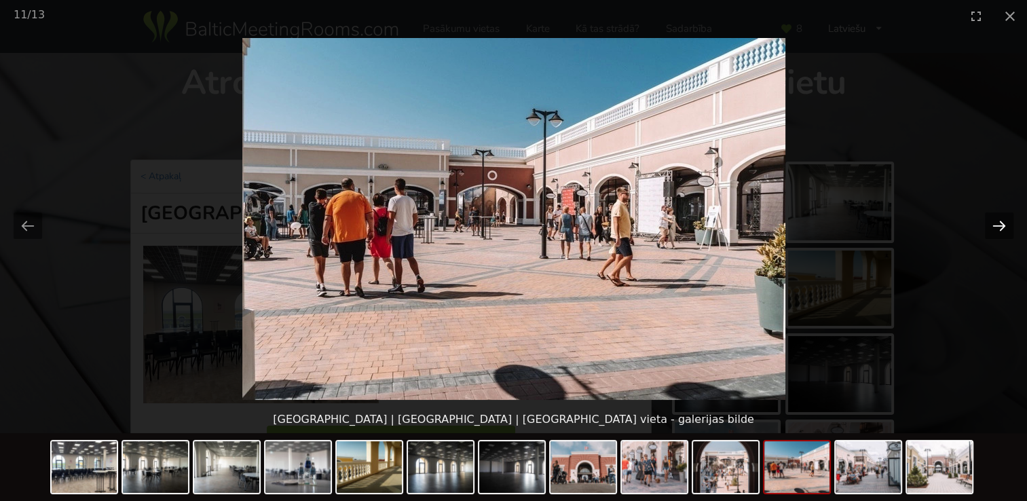
click at [1003, 225] on button "Next slide" at bounding box center [999, 225] width 29 height 26
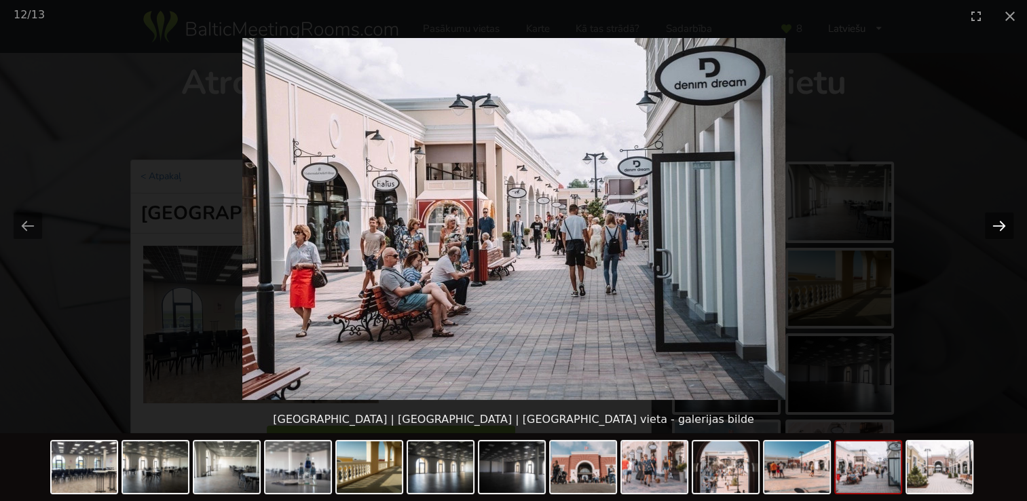
click at [1003, 225] on button "Next slide" at bounding box center [999, 225] width 29 height 26
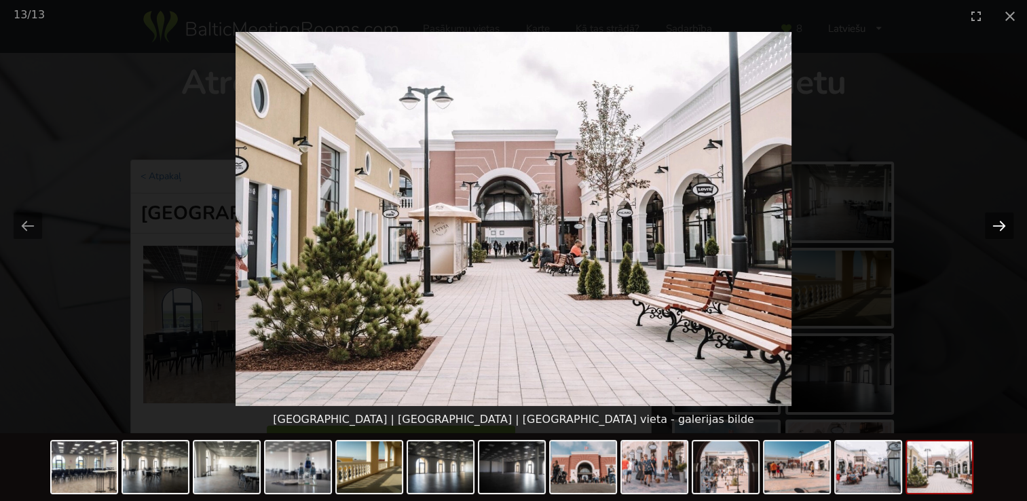
click at [1003, 225] on button "Next slide" at bounding box center [999, 225] width 29 height 26
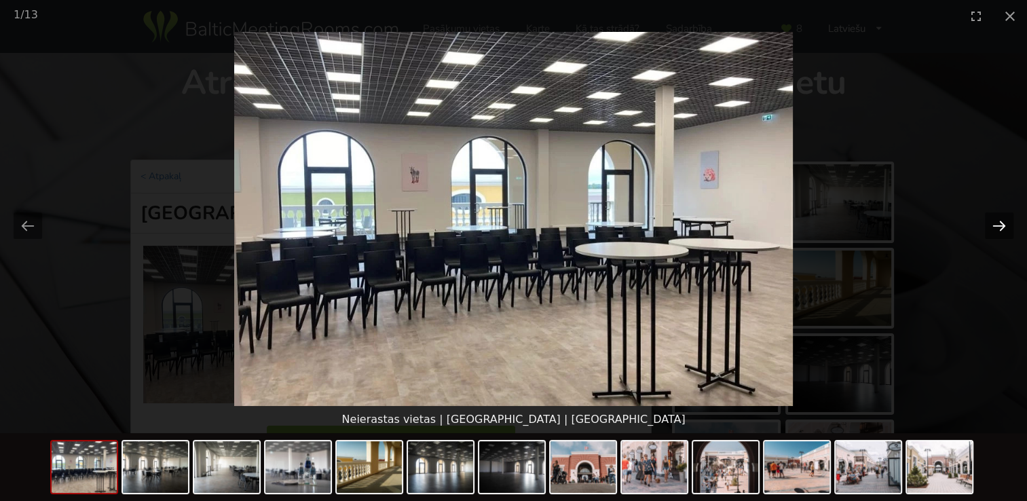
click at [1003, 225] on button "Next slide" at bounding box center [999, 225] width 29 height 26
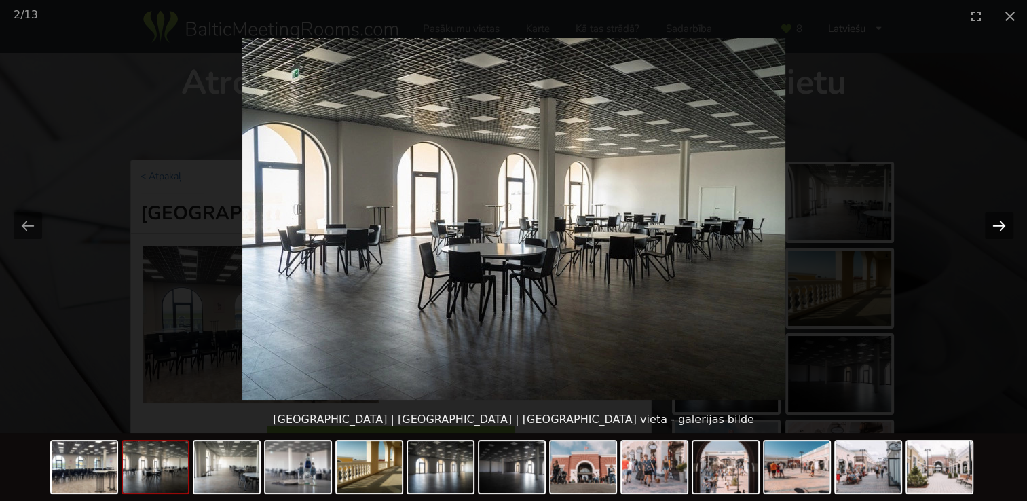
click at [1003, 225] on button "Next slide" at bounding box center [999, 225] width 29 height 26
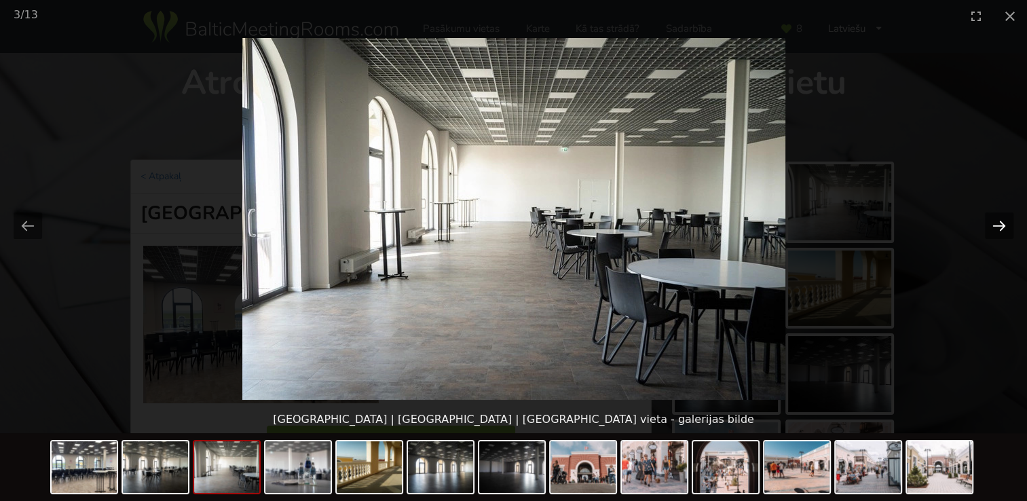
click at [1003, 225] on button "Next slide" at bounding box center [999, 225] width 29 height 26
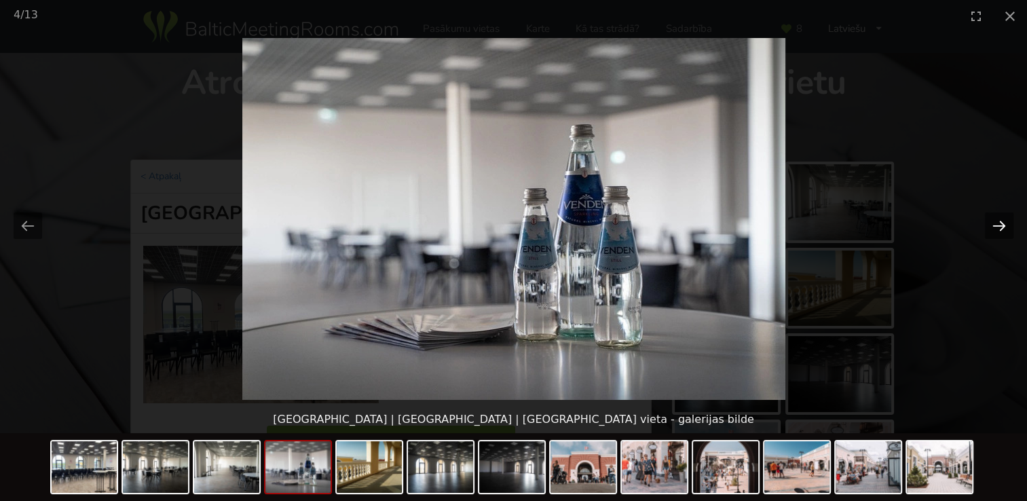
click at [1000, 225] on button "Next slide" at bounding box center [999, 225] width 29 height 26
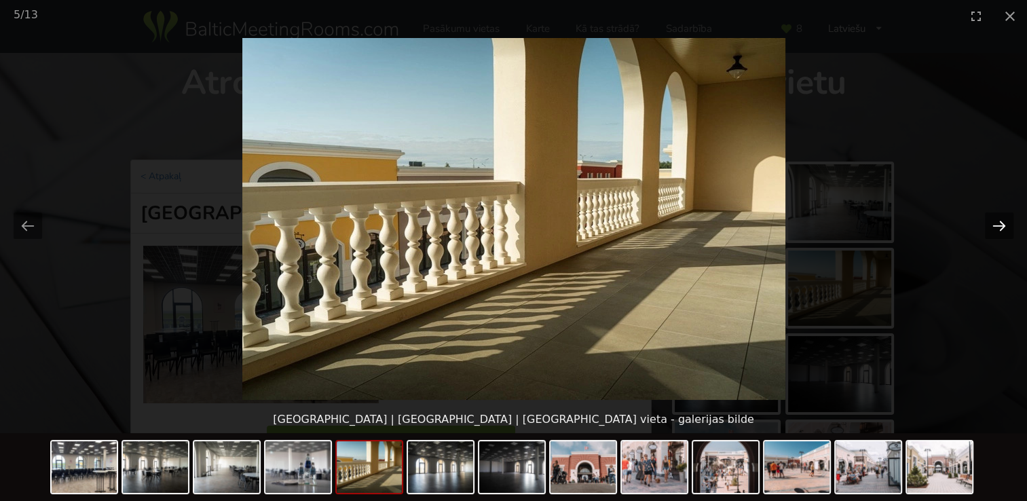
click at [1000, 225] on button "Next slide" at bounding box center [999, 225] width 29 height 26
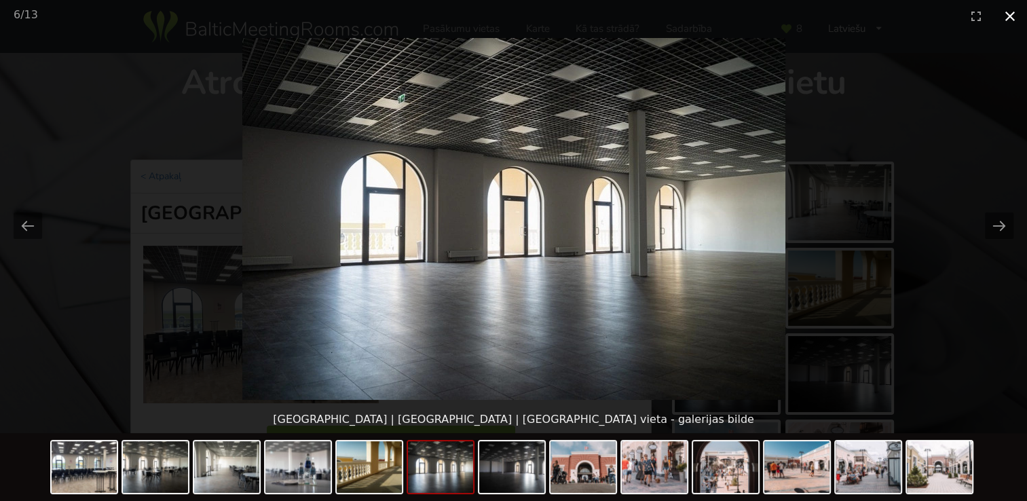
click at [1009, 16] on button "Close gallery" at bounding box center [1010, 16] width 34 height 32
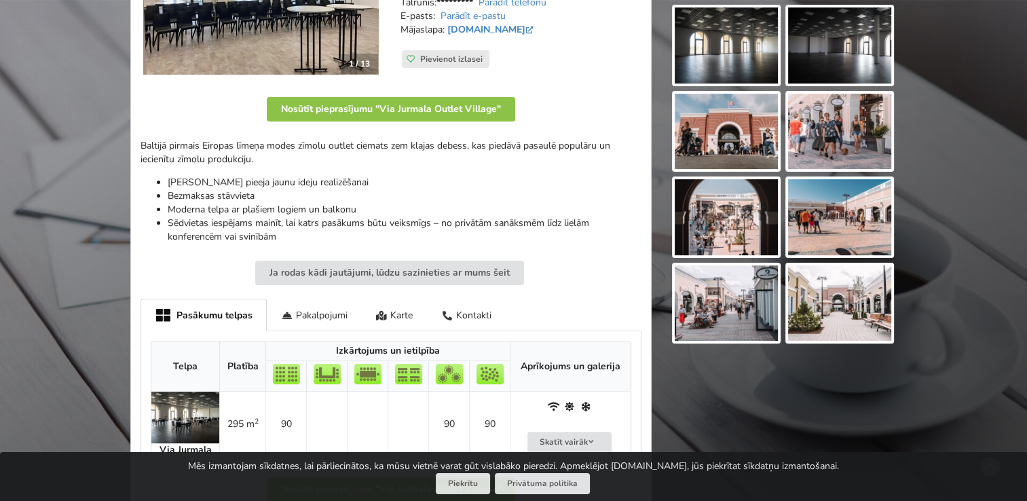
scroll to position [339, 0]
